Goal: Find specific page/section: Find specific page/section

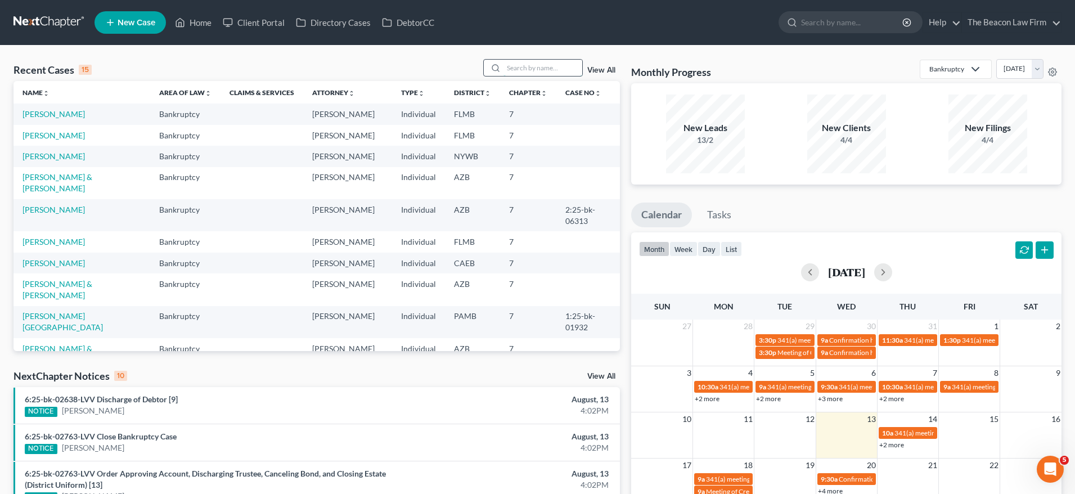
click at [540, 73] on input "search" at bounding box center [543, 68] width 79 height 16
type input "[PERSON_NAME]"
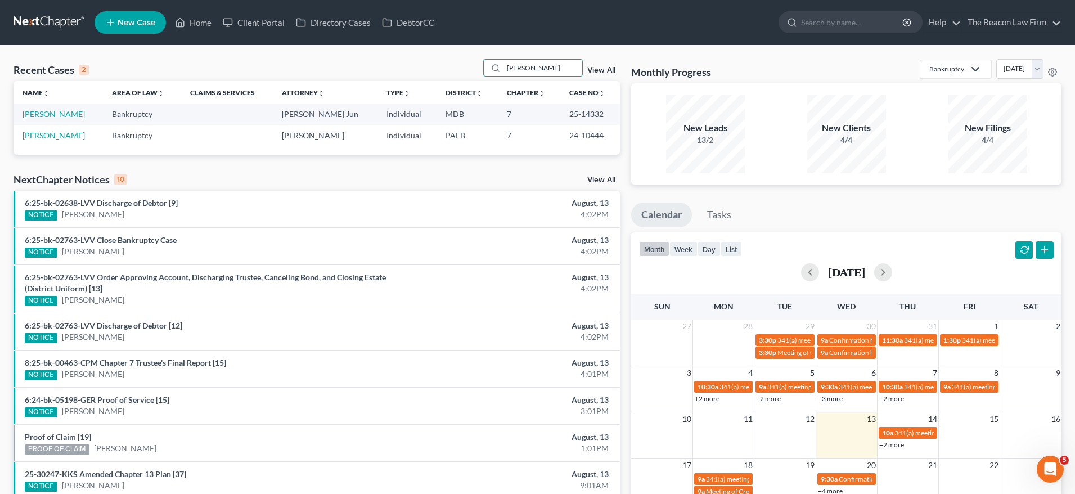
click at [70, 112] on link "[PERSON_NAME]" at bounding box center [54, 114] width 62 height 10
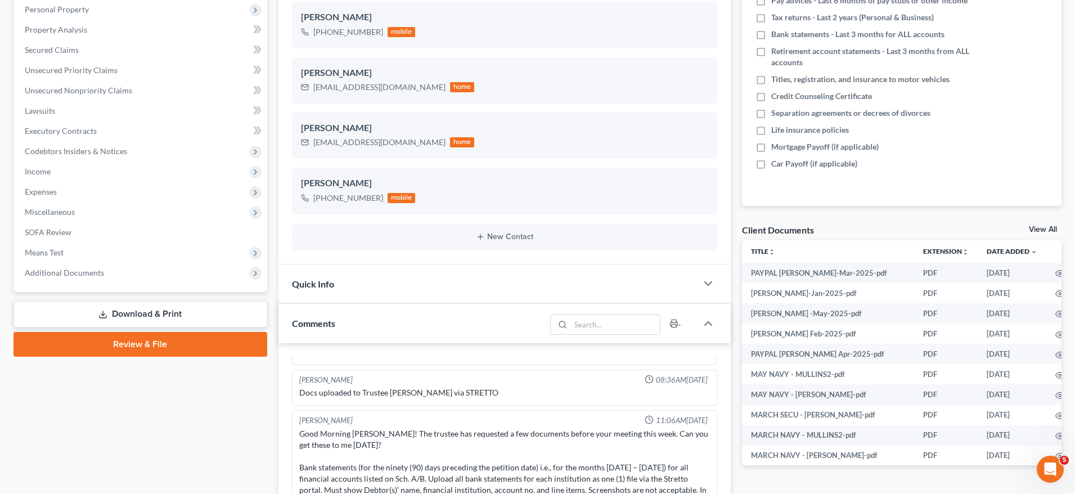
scroll to position [205, 0]
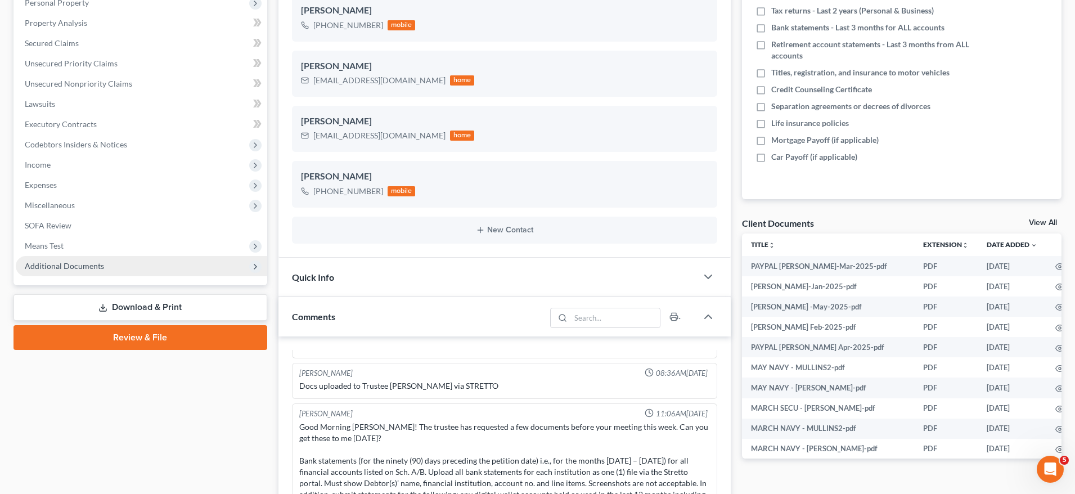
click at [98, 264] on span "Additional Documents" at bounding box center [64, 266] width 79 height 10
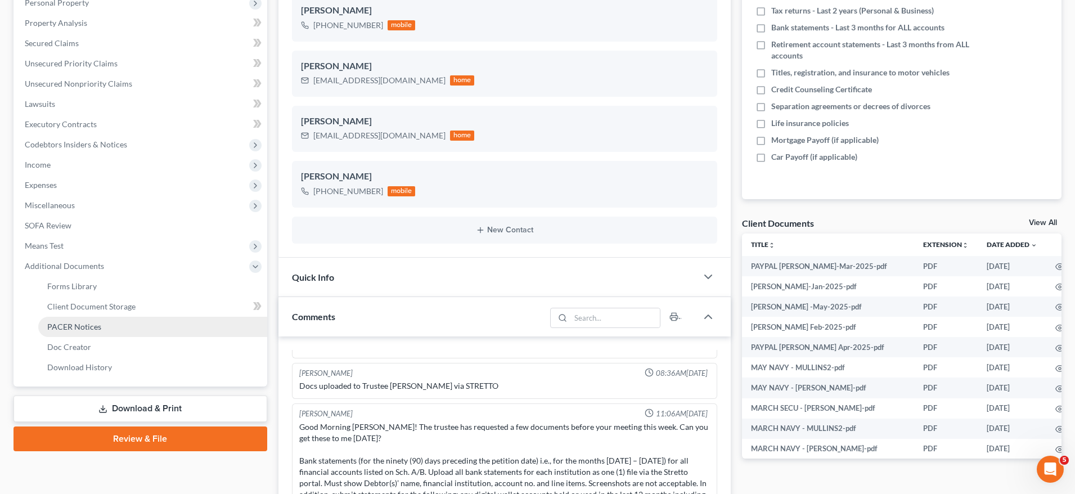
click at [93, 328] on span "PACER Notices" at bounding box center [74, 327] width 54 height 10
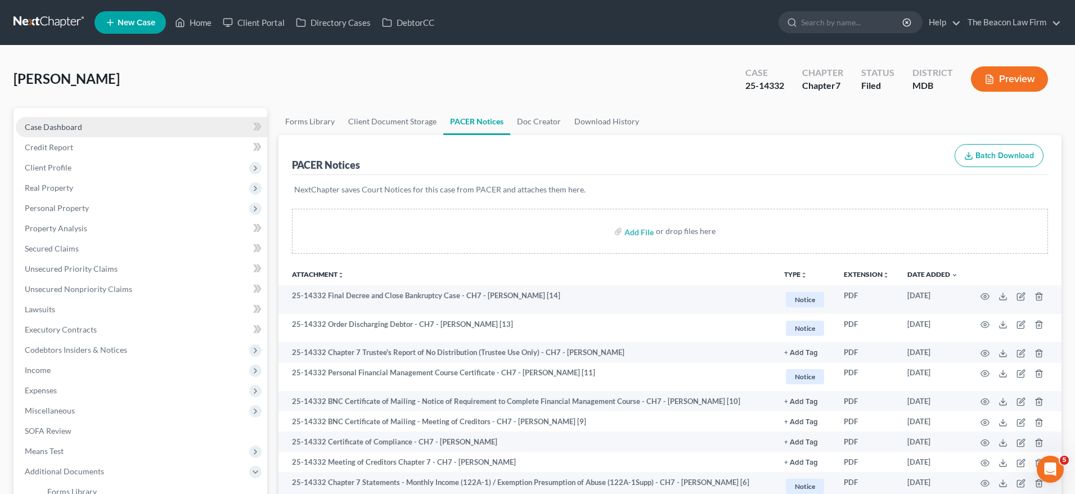
click at [67, 130] on span "Case Dashboard" at bounding box center [53, 127] width 57 height 10
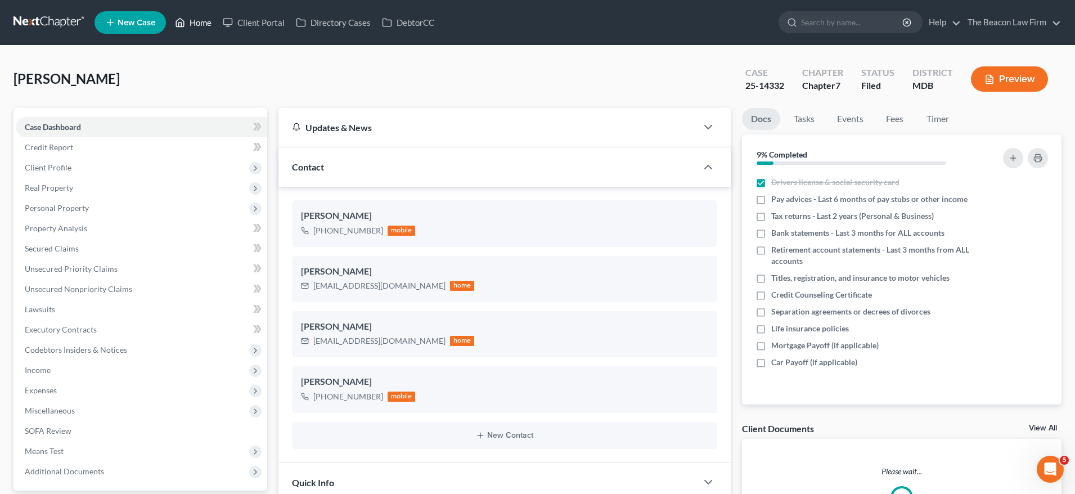
click at [203, 30] on link "Home" at bounding box center [193, 22] width 48 height 20
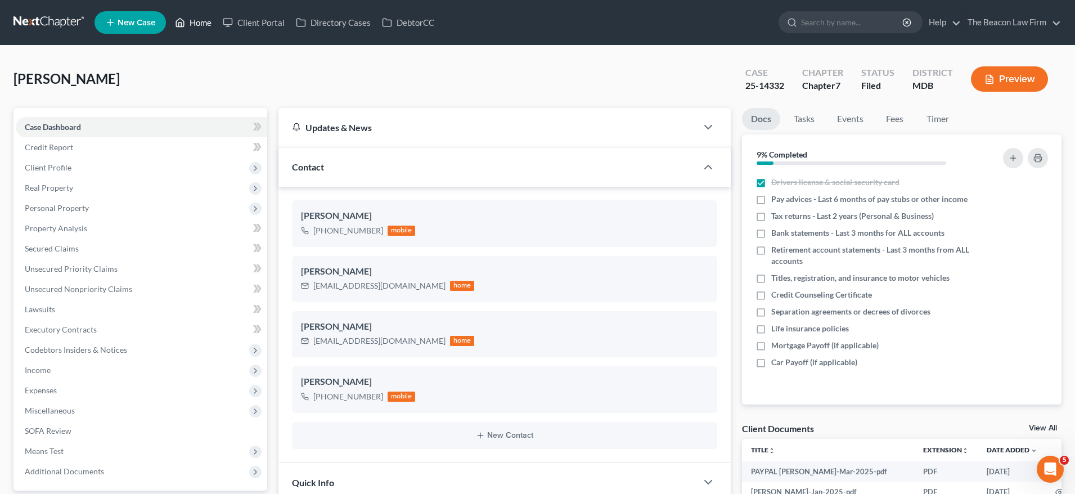
scroll to position [2188, 0]
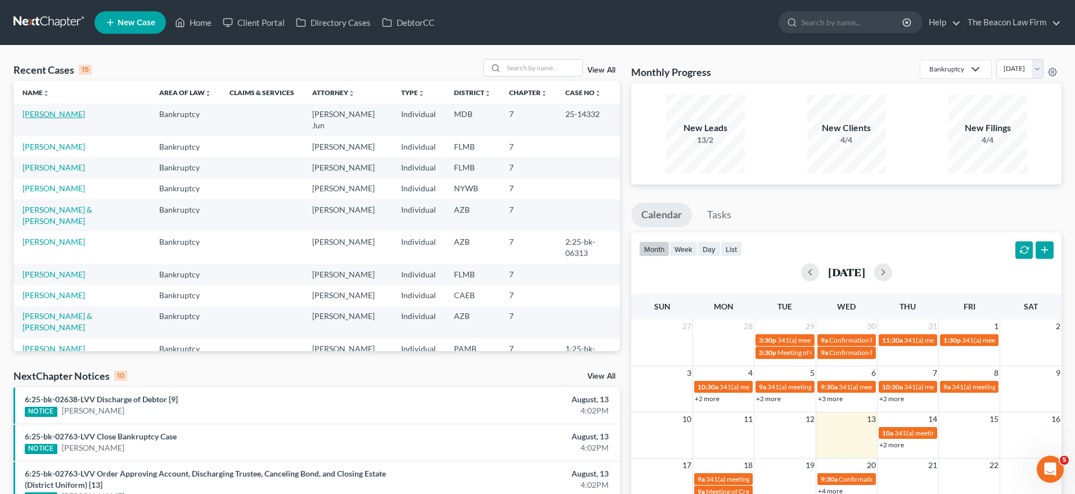
click at [71, 114] on link "[PERSON_NAME]" at bounding box center [54, 114] width 62 height 10
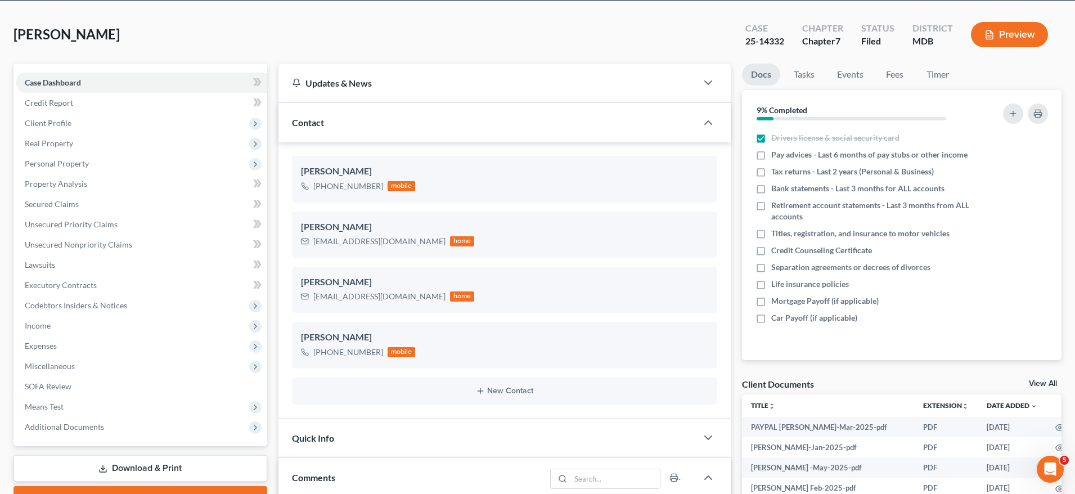
scroll to position [318, 0]
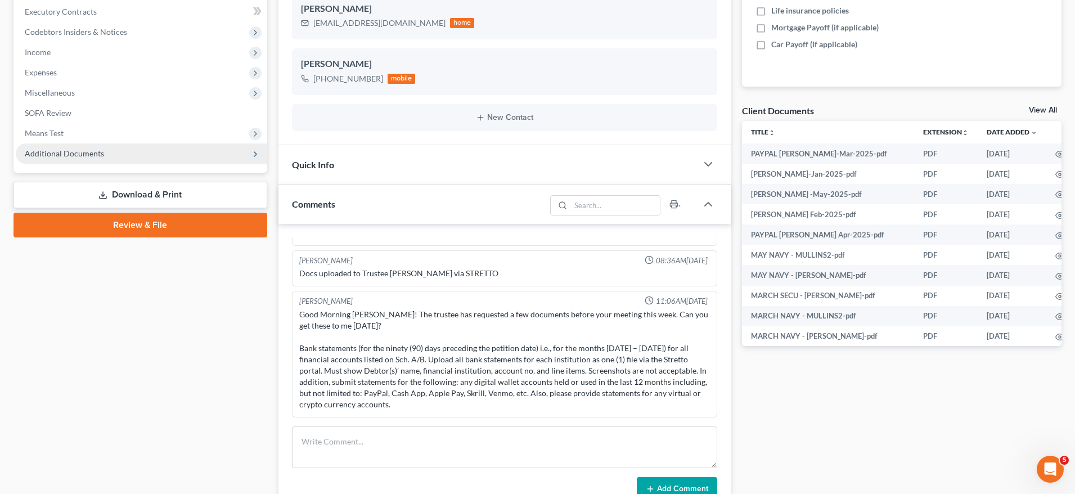
click at [74, 153] on span "Additional Documents" at bounding box center [64, 154] width 79 height 10
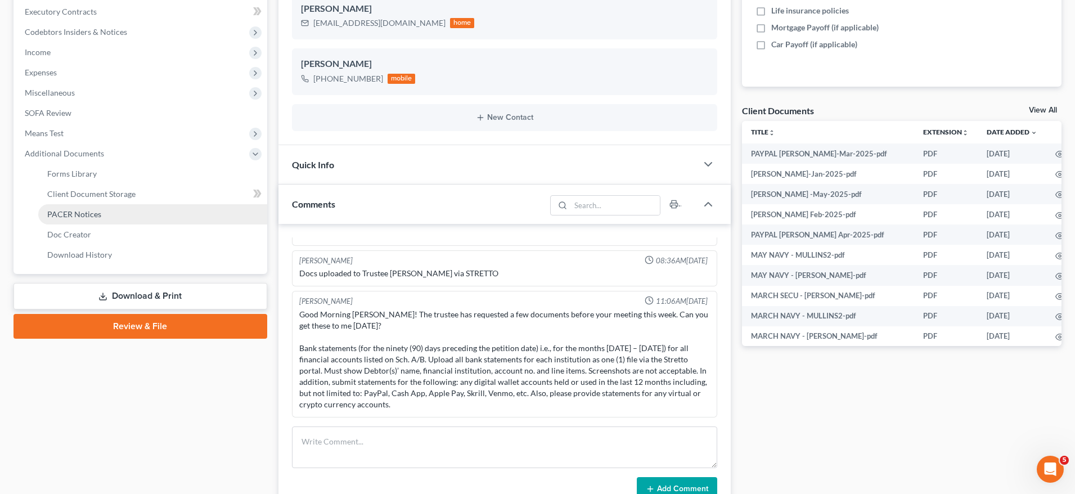
click at [88, 210] on span "PACER Notices" at bounding box center [74, 214] width 54 height 10
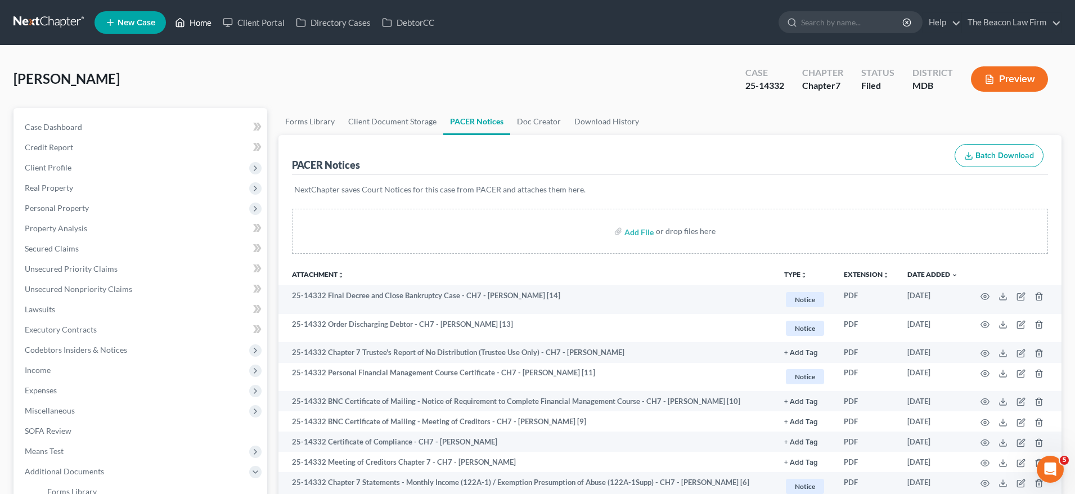
click at [194, 29] on link "Home" at bounding box center [193, 22] width 48 height 20
